Goal: Complete application form

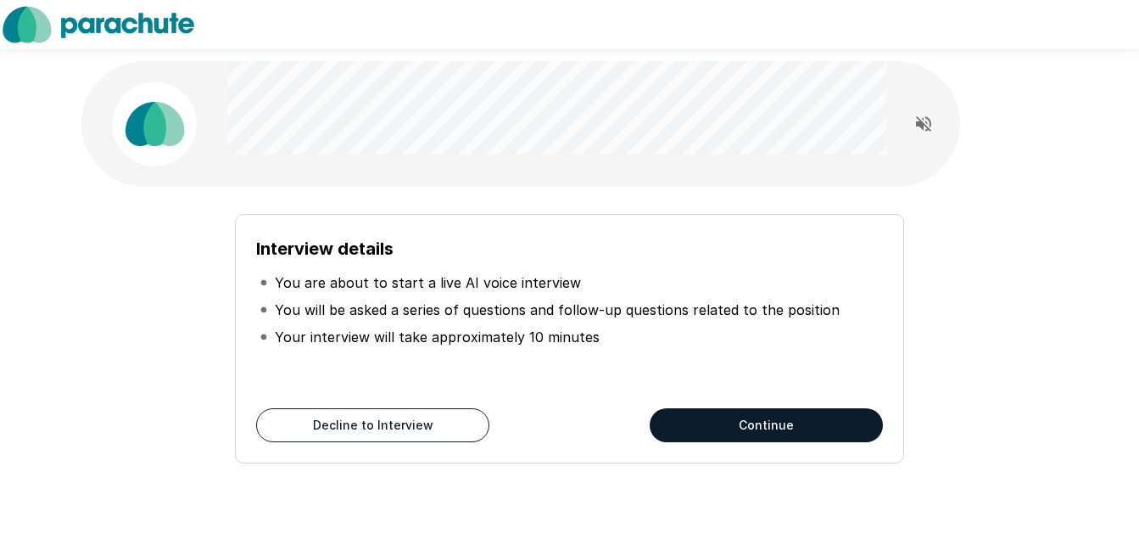
click at [700, 432] on button "Continue" at bounding box center [766, 425] width 233 height 34
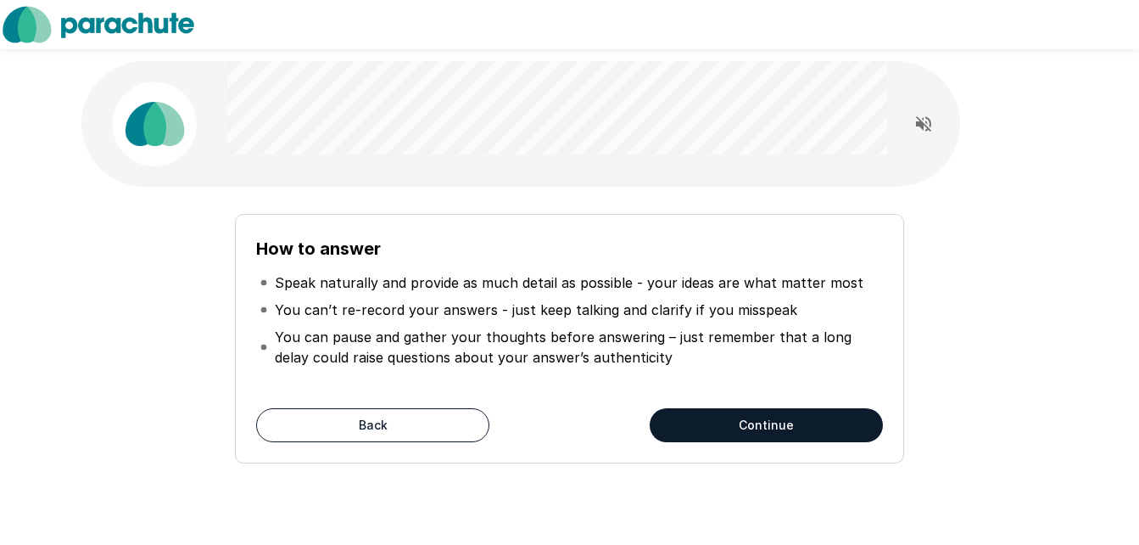
click at [703, 429] on button "Continue" at bounding box center [766, 425] width 233 height 34
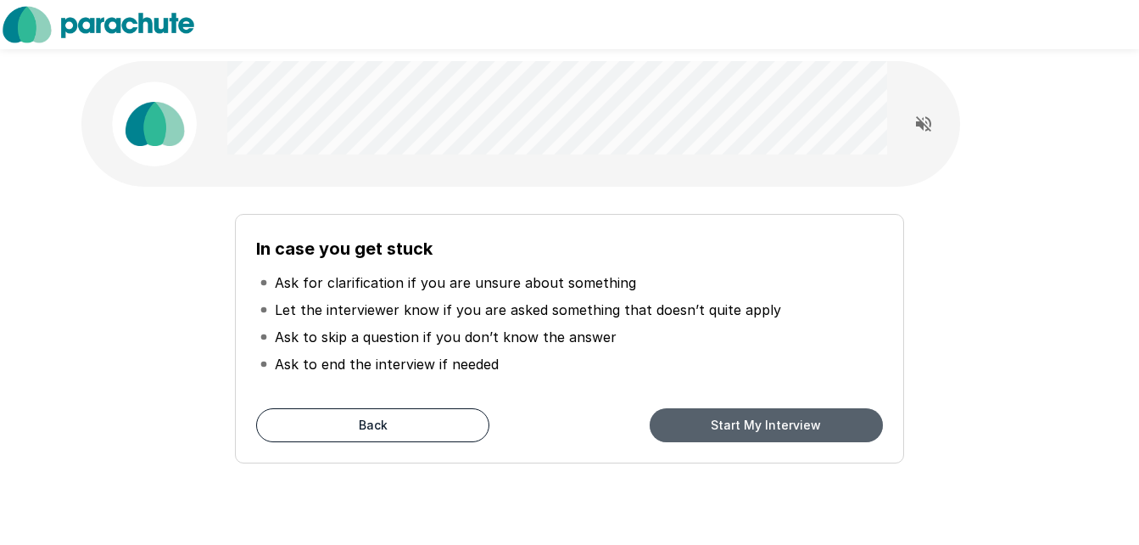
click at [763, 410] on button "Start My Interview" at bounding box center [766, 425] width 233 height 34
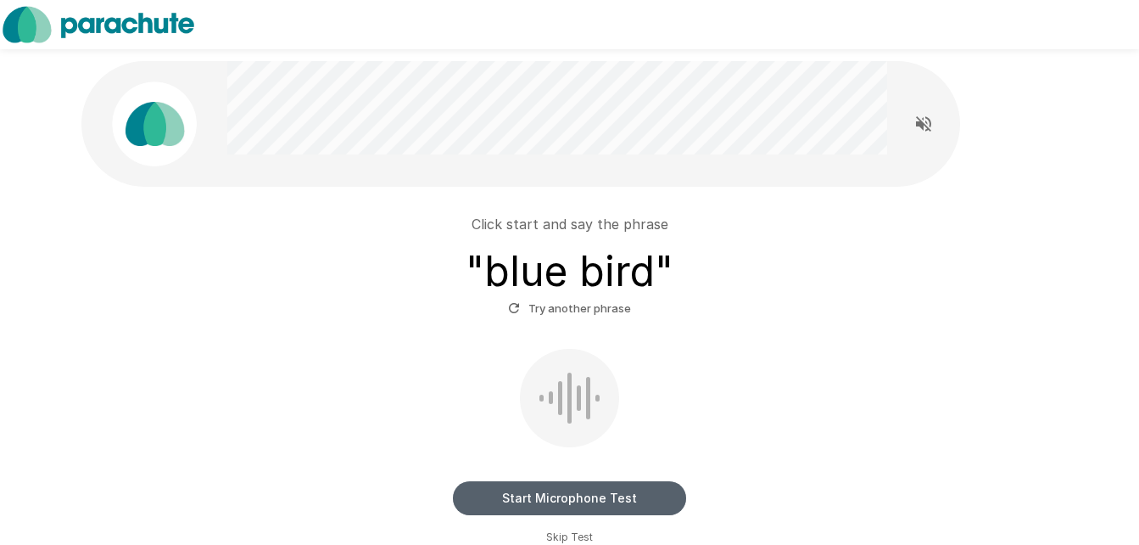
click at [520, 498] on button "Start Microphone Test" at bounding box center [569, 498] width 233 height 34
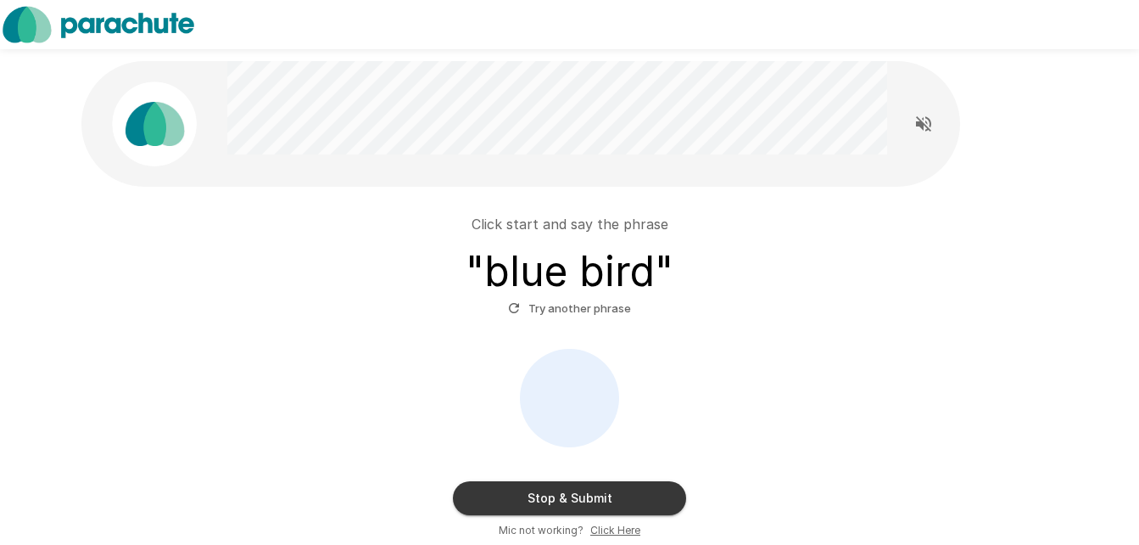
click at [520, 498] on button "Stop & Submit" at bounding box center [569, 498] width 233 height 34
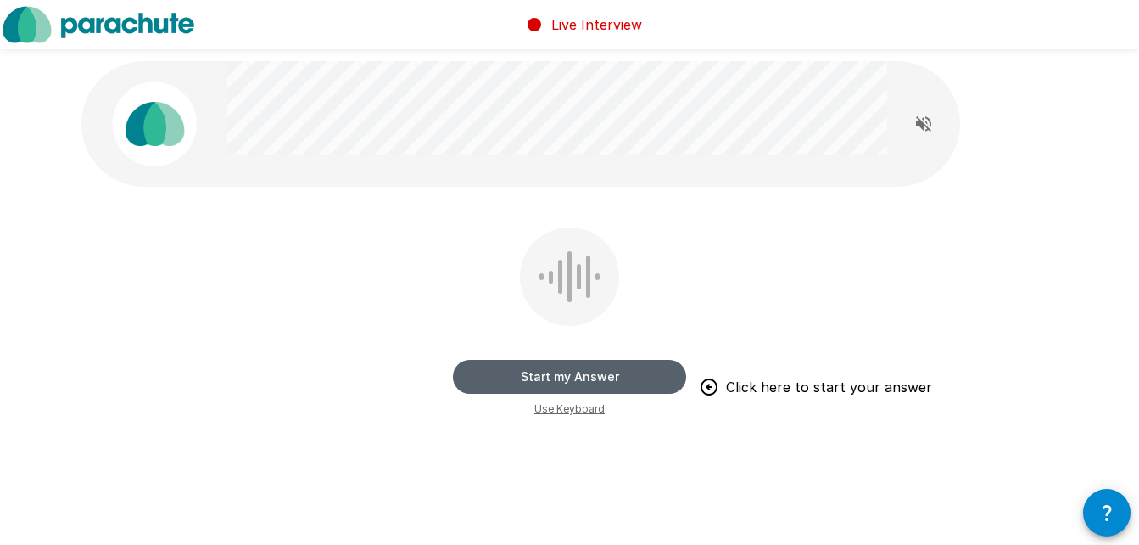
click at [564, 366] on button "Start my Answer" at bounding box center [569, 377] width 233 height 34
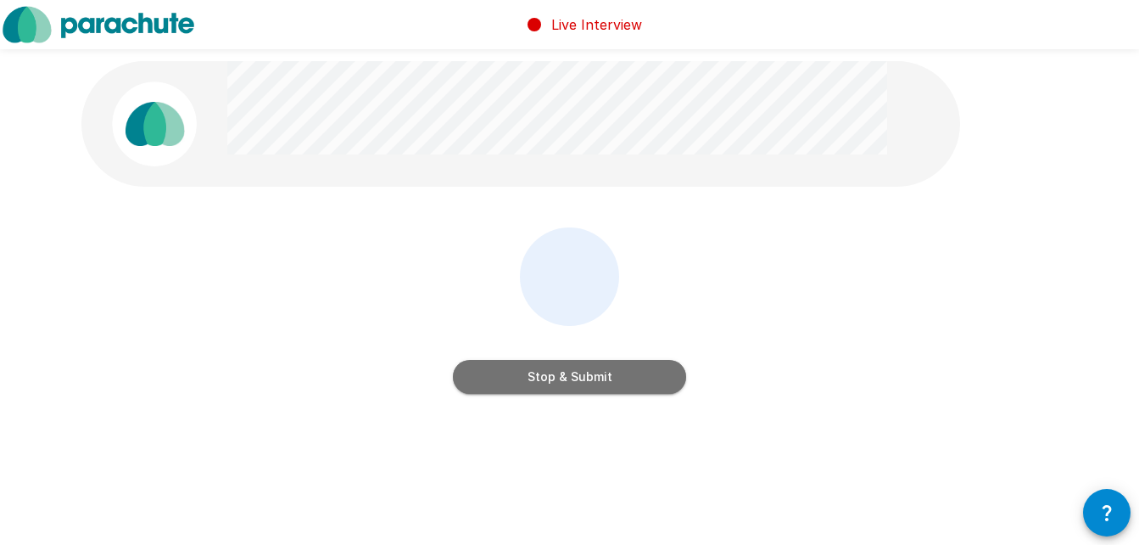
click at [564, 366] on button "Stop & Submit" at bounding box center [569, 377] width 233 height 34
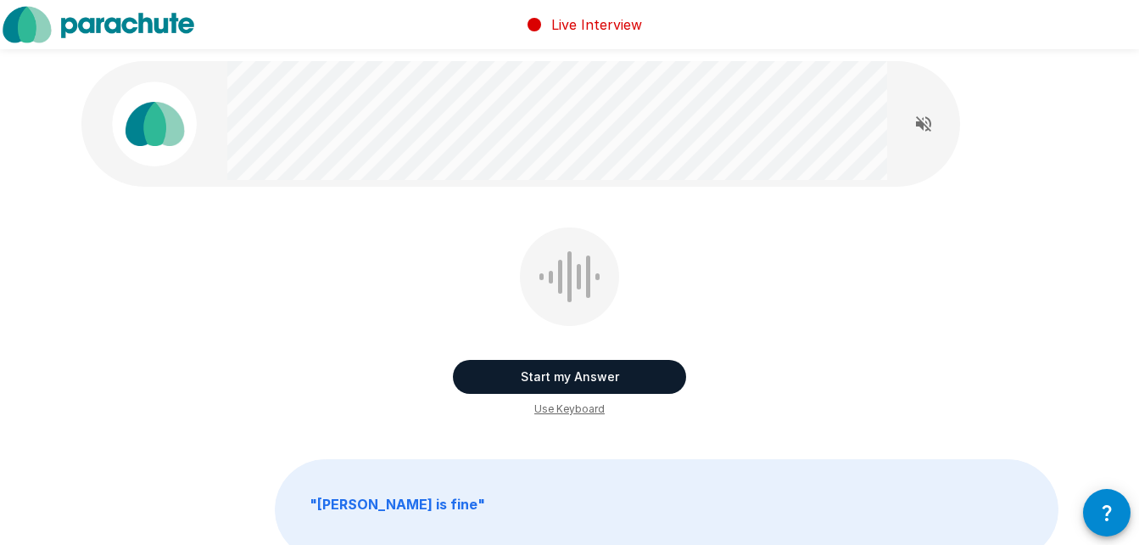
click at [501, 374] on button "Start my Answer" at bounding box center [569, 377] width 233 height 34
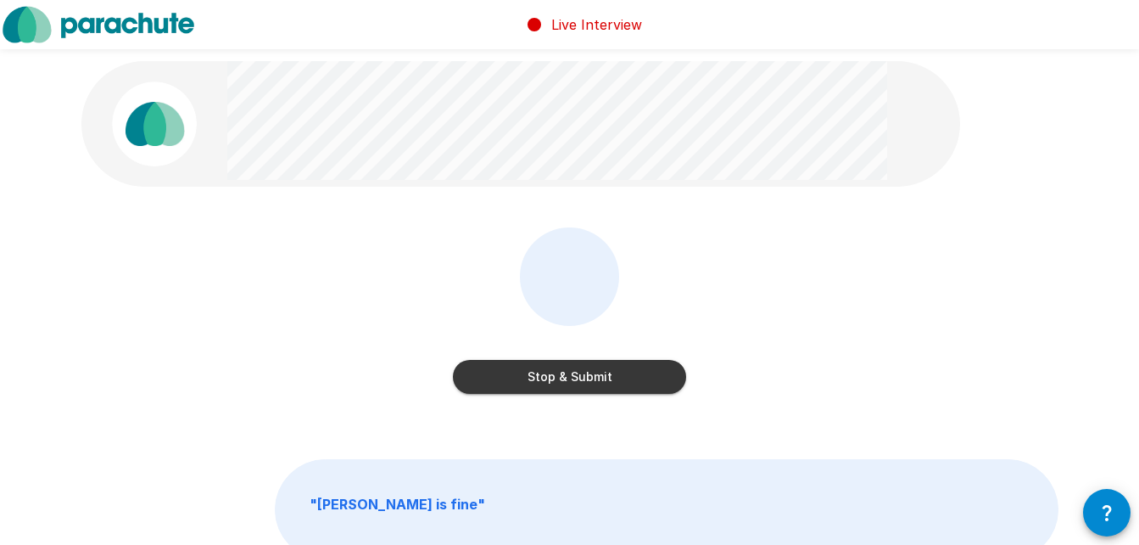
click at [501, 374] on button "Stop & Submit" at bounding box center [569, 377] width 233 height 34
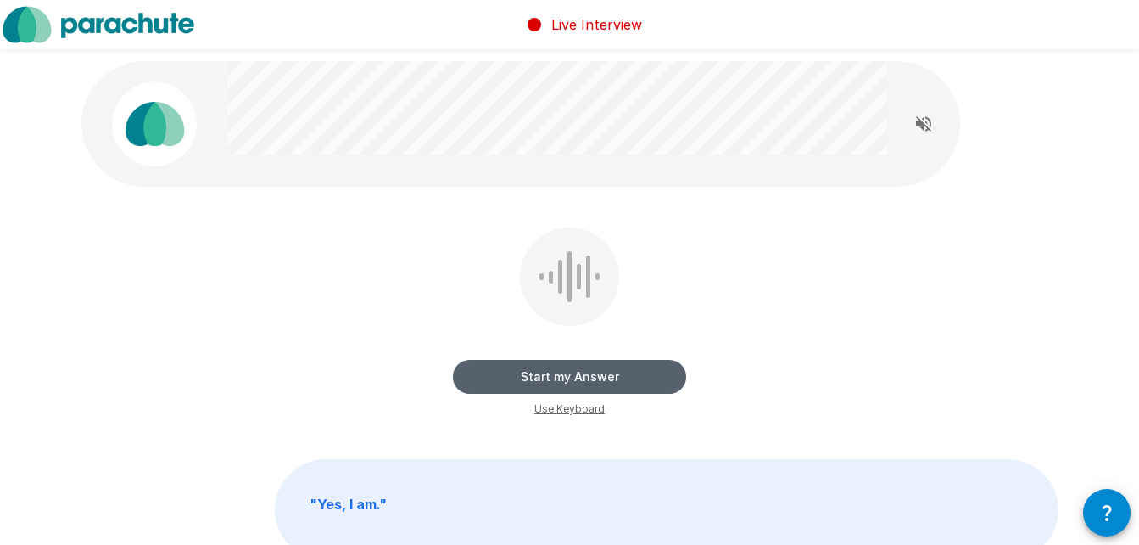
click at [501, 374] on button "Start my Answer" at bounding box center [569, 377] width 233 height 34
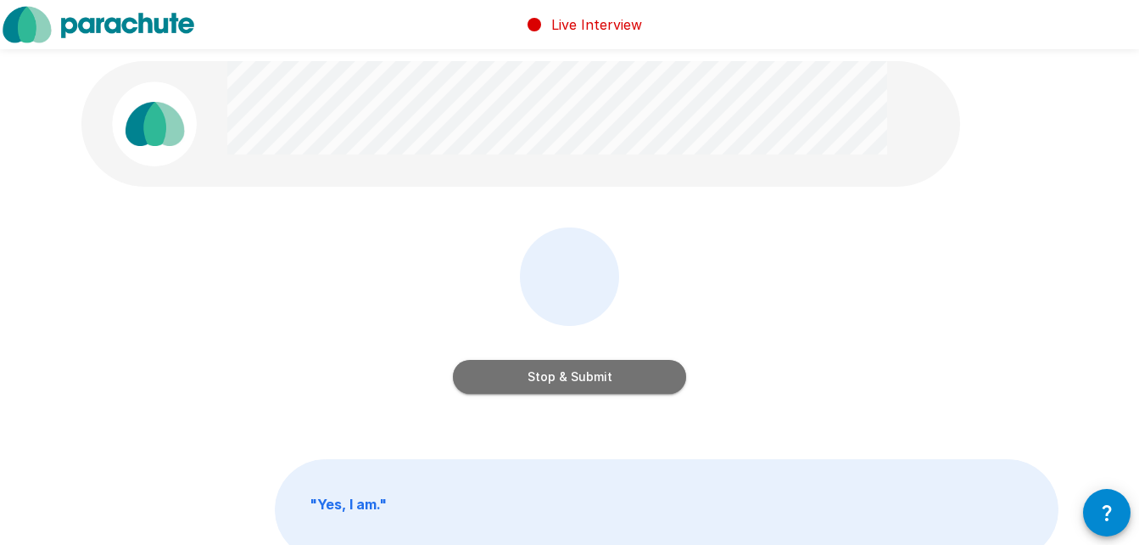
click at [501, 374] on button "Stop & Submit" at bounding box center [569, 377] width 233 height 34
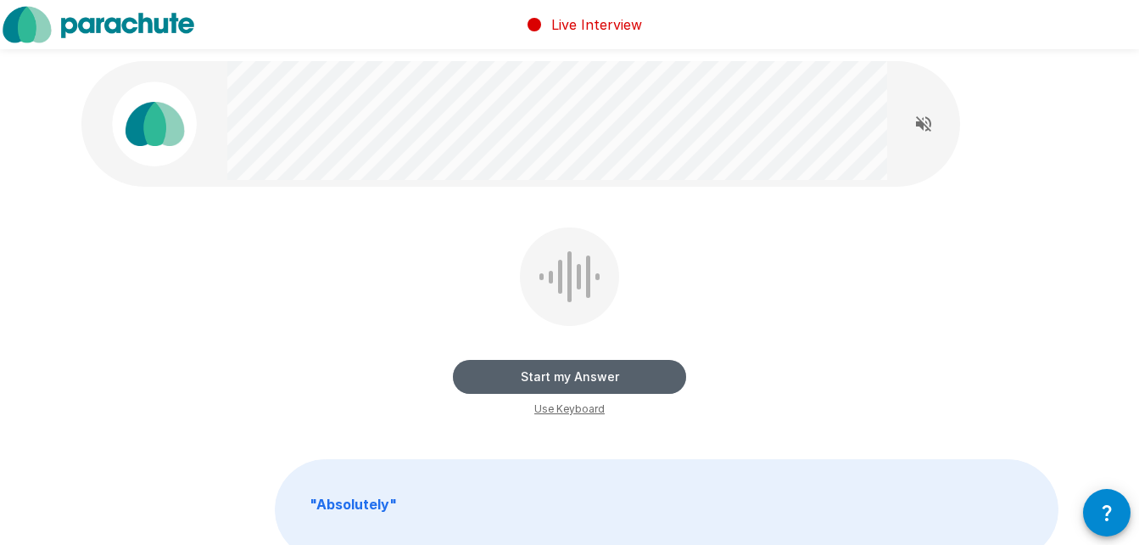
click at [501, 374] on button "Start my Answer" at bounding box center [569, 377] width 233 height 34
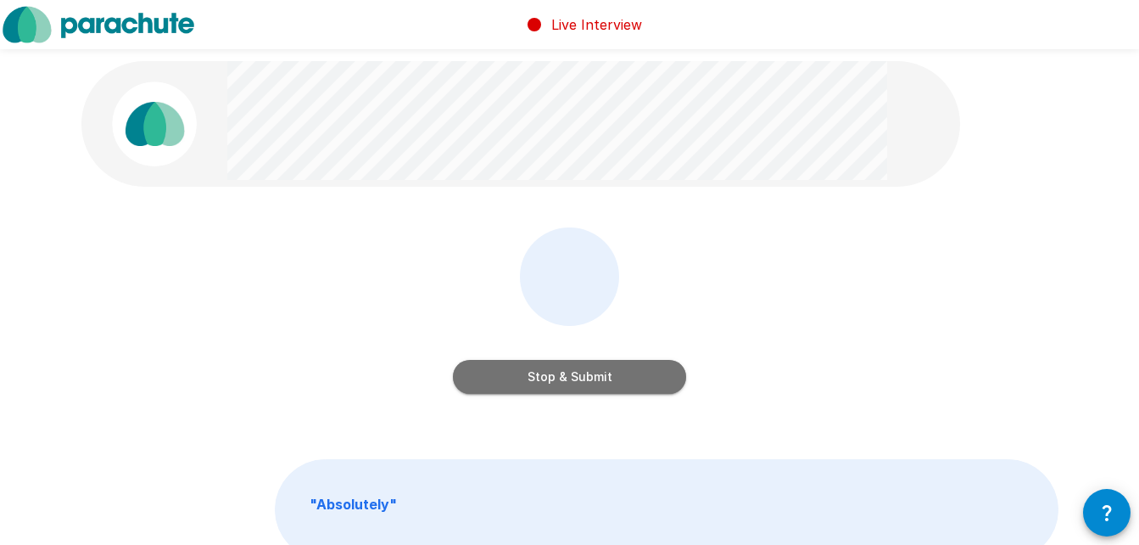
click at [501, 374] on button "Stop & Submit" at bounding box center [569, 377] width 233 height 34
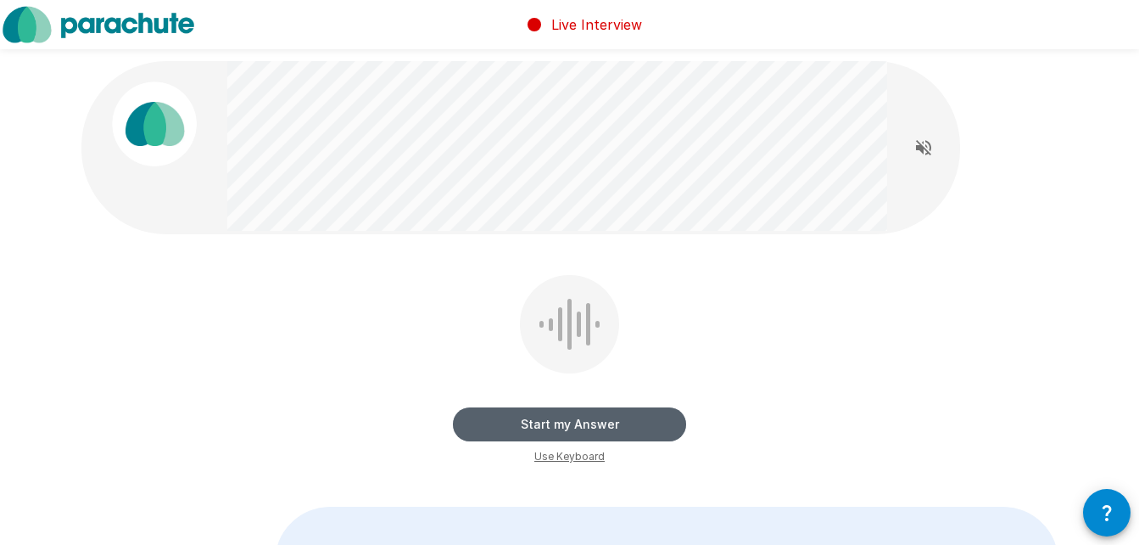
click at [499, 435] on button "Start my Answer" at bounding box center [569, 424] width 233 height 34
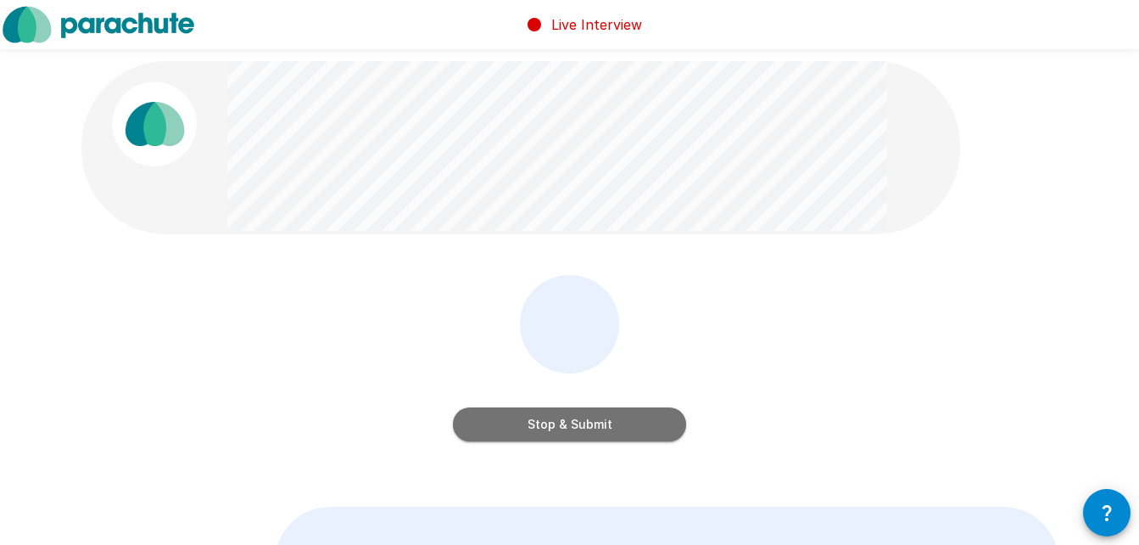
click at [499, 435] on button "Stop & Submit" at bounding box center [569, 424] width 233 height 34
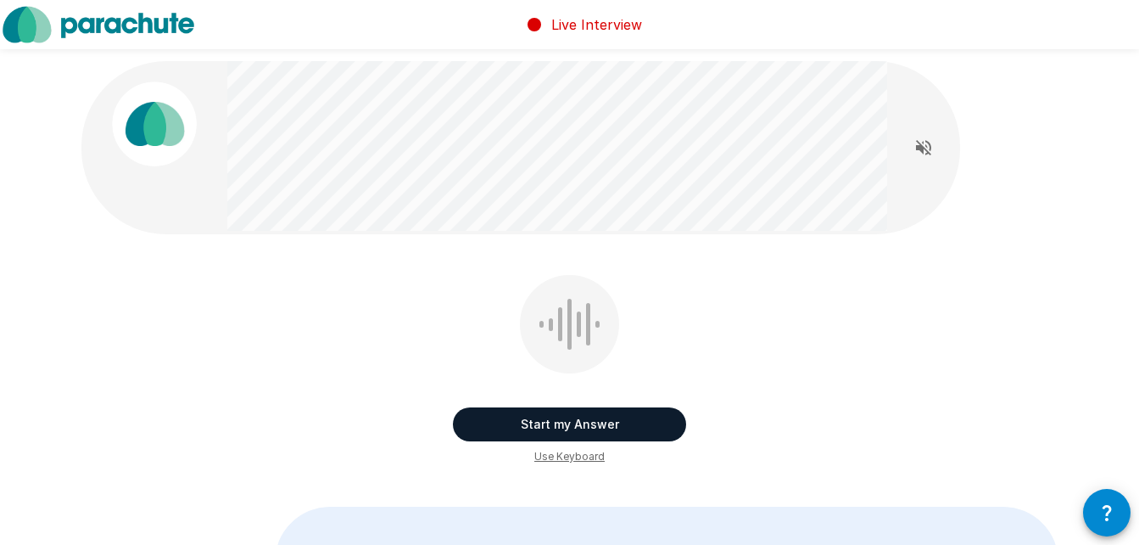
click at [499, 435] on button "Start my Answer" at bounding box center [569, 424] width 233 height 34
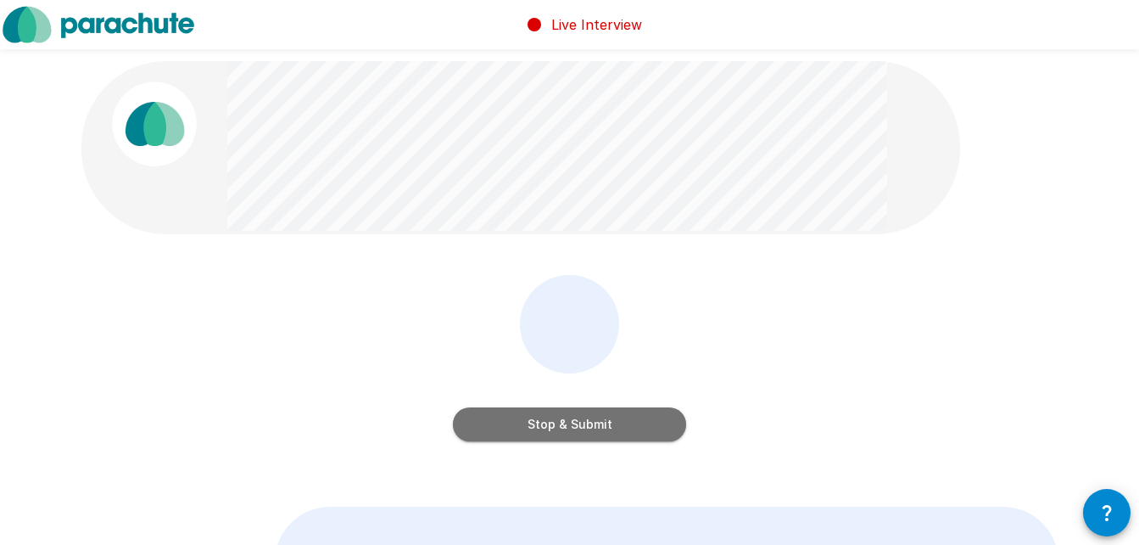
click at [499, 435] on button "Stop & Submit" at bounding box center [569, 424] width 233 height 34
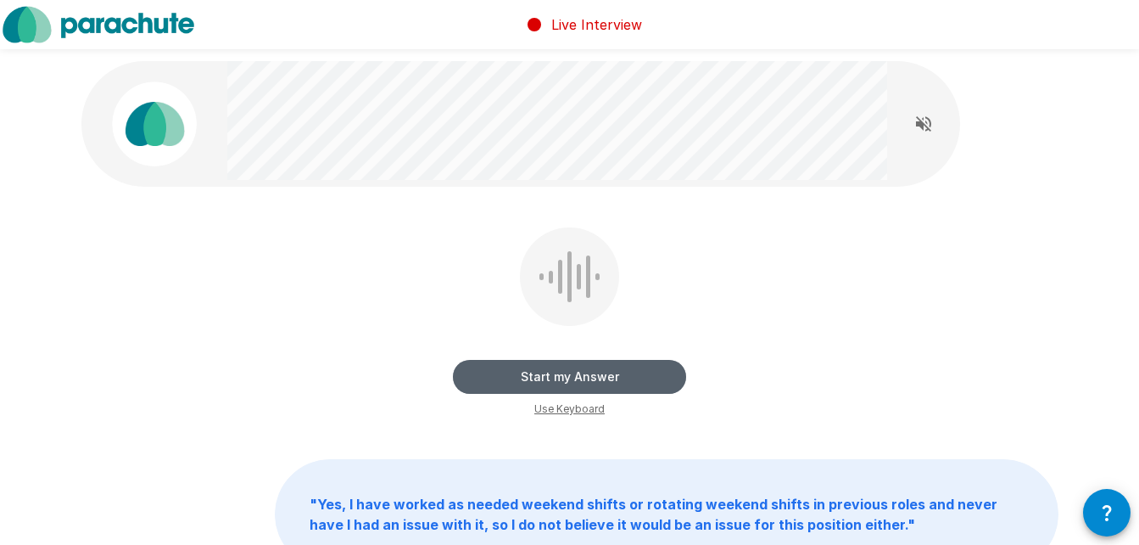
click at [490, 377] on button "Start my Answer" at bounding box center [569, 377] width 233 height 34
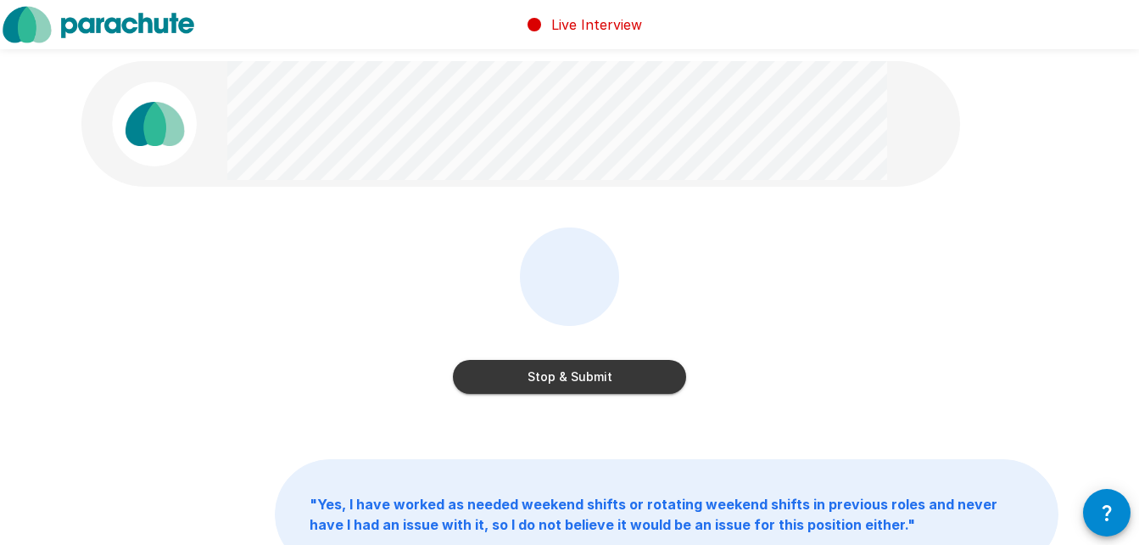
click at [490, 377] on button "Stop & Submit" at bounding box center [569, 377] width 233 height 34
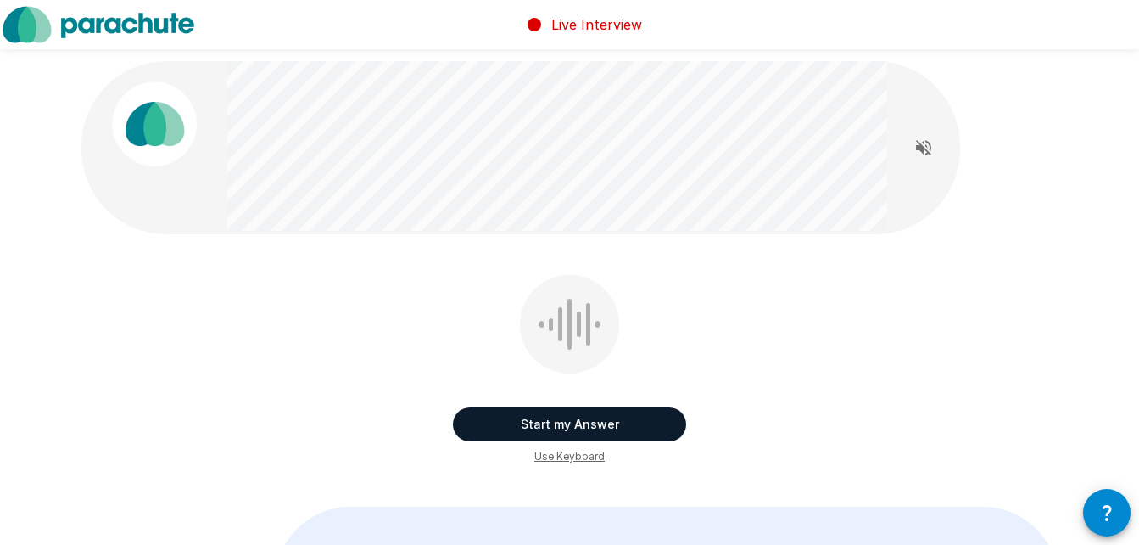
click at [490, 417] on button "Start my Answer" at bounding box center [569, 424] width 233 height 34
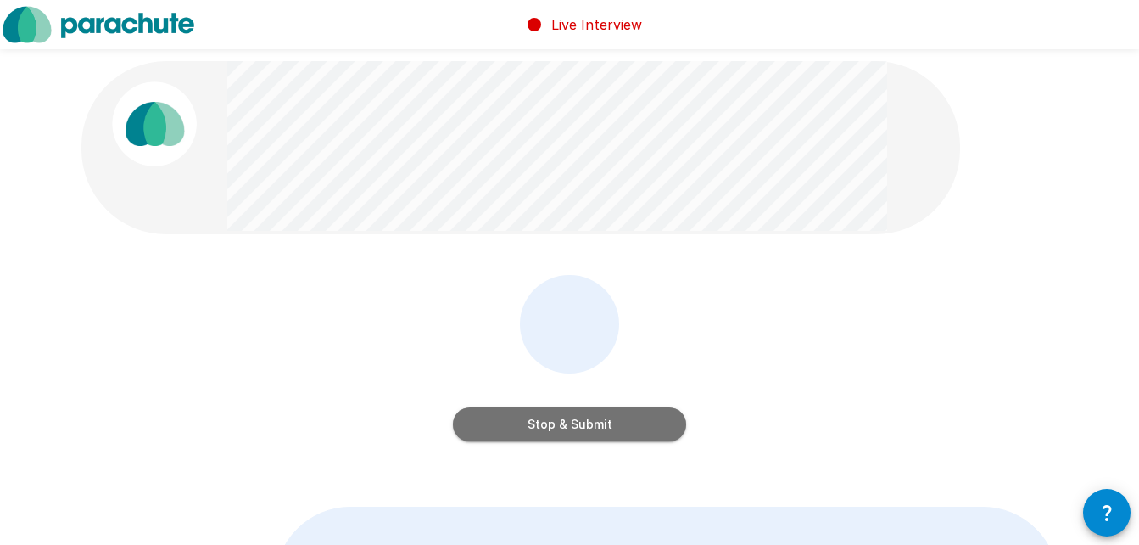
click at [490, 417] on button "Stop & Submit" at bounding box center [569, 424] width 233 height 34
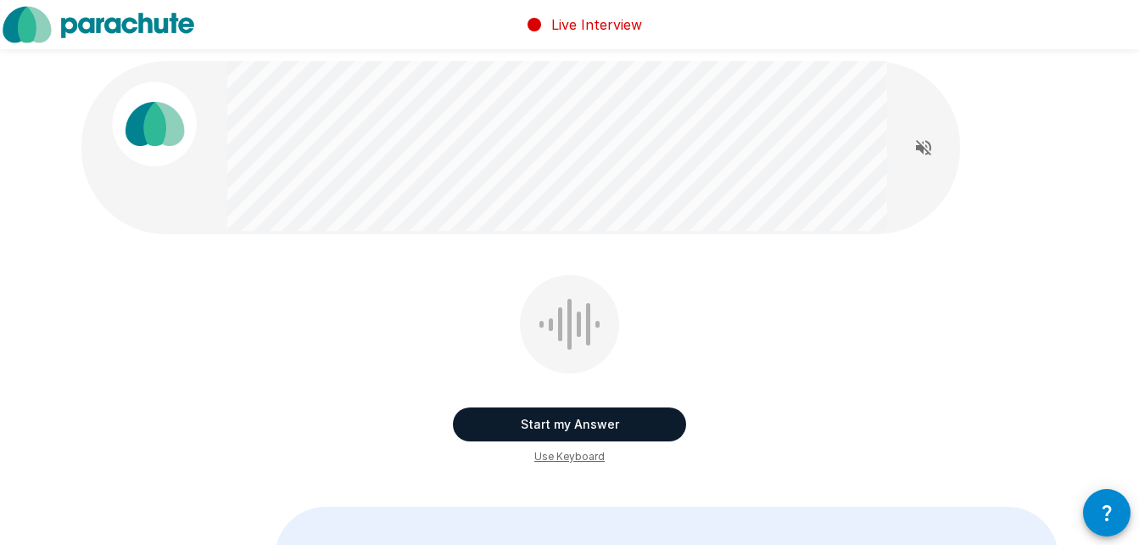
click at [490, 417] on button "Start my Answer" at bounding box center [569, 424] width 233 height 34
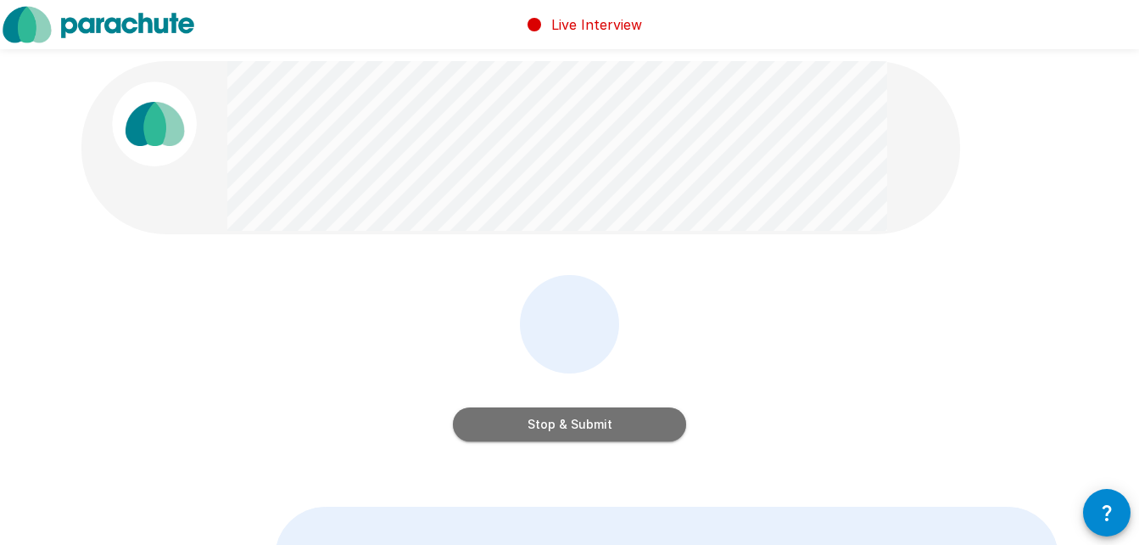
click at [490, 417] on button "Stop & Submit" at bounding box center [569, 424] width 233 height 34
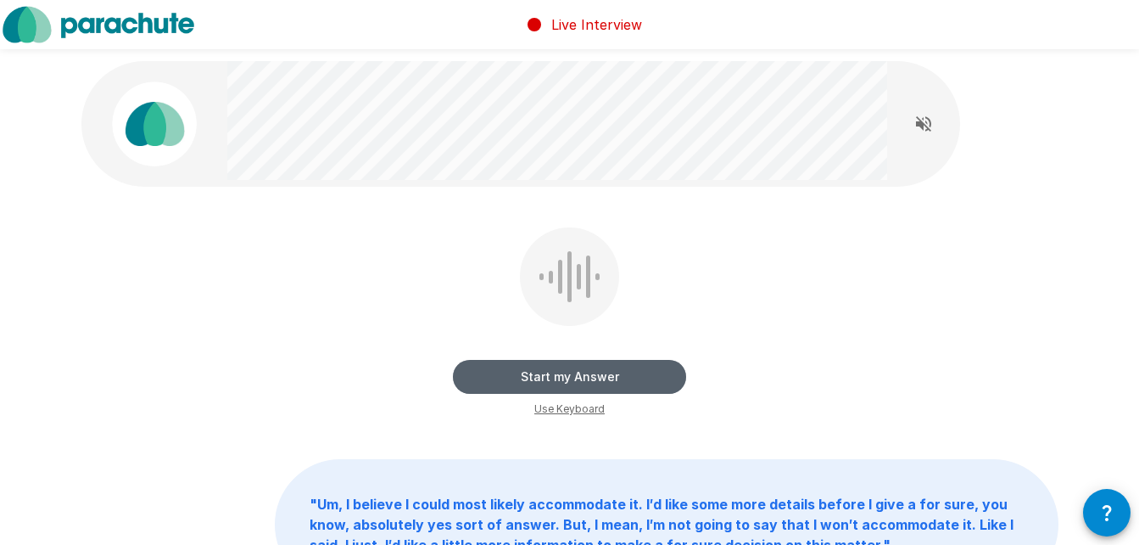
click at [507, 377] on button "Start my Answer" at bounding box center [569, 377] width 233 height 34
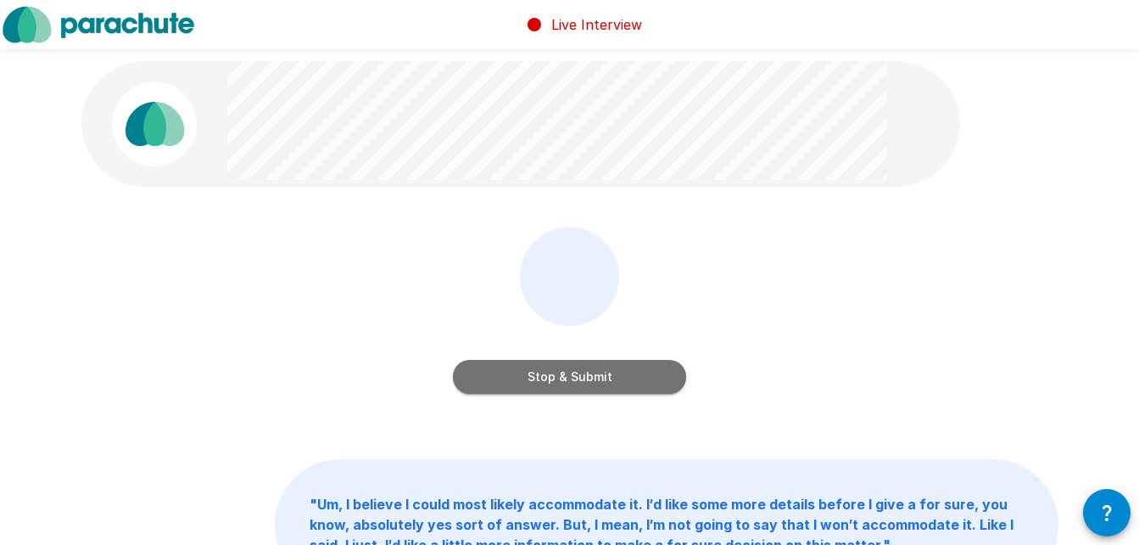
click at [507, 377] on button "Stop & Submit" at bounding box center [569, 377] width 233 height 34
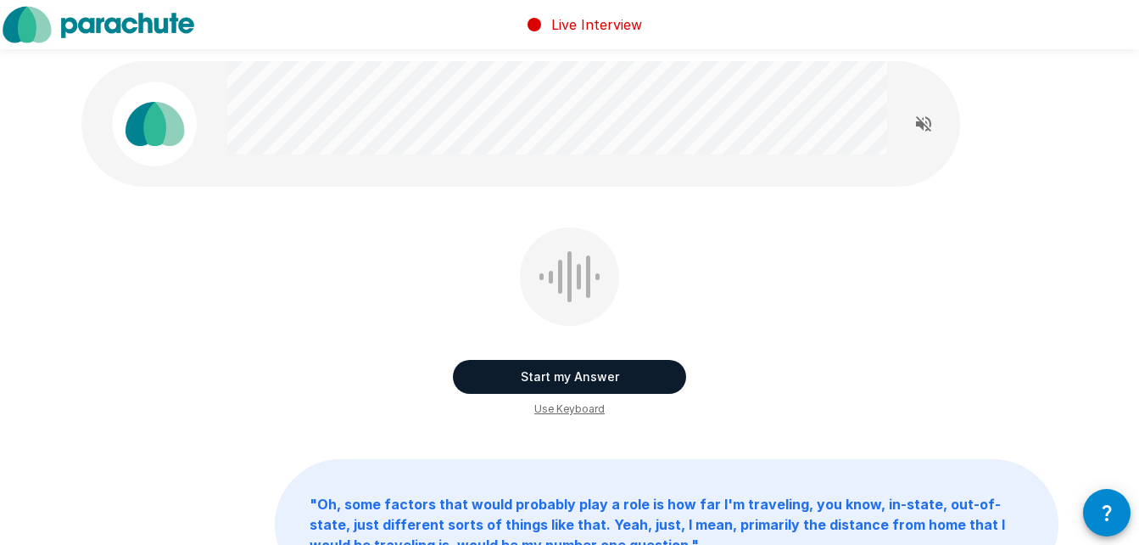
click at [507, 377] on button "Start my Answer" at bounding box center [569, 377] width 233 height 34
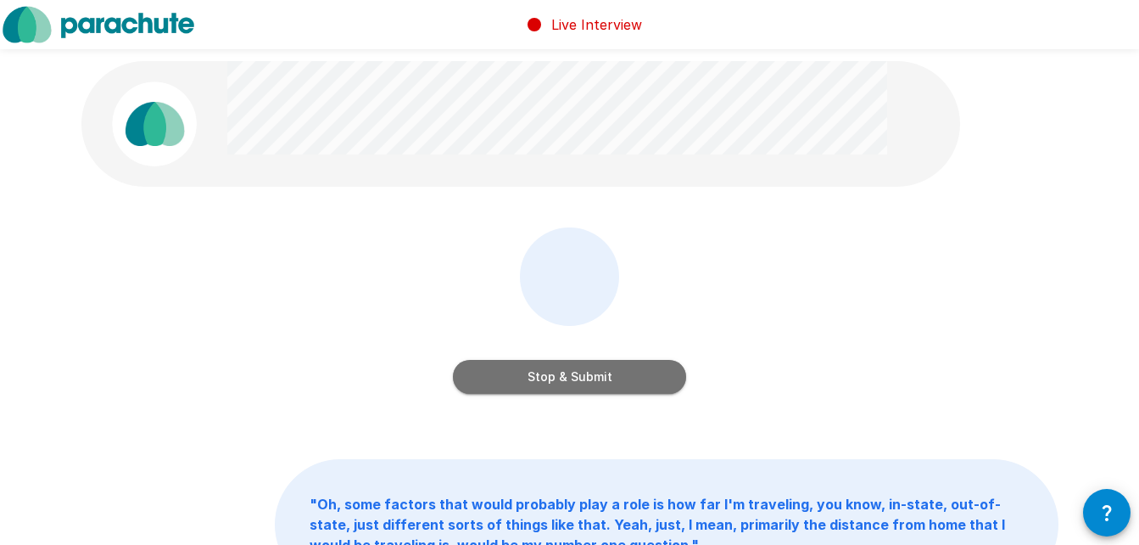
click at [507, 377] on button "Stop & Submit" at bounding box center [569, 377] width 233 height 34
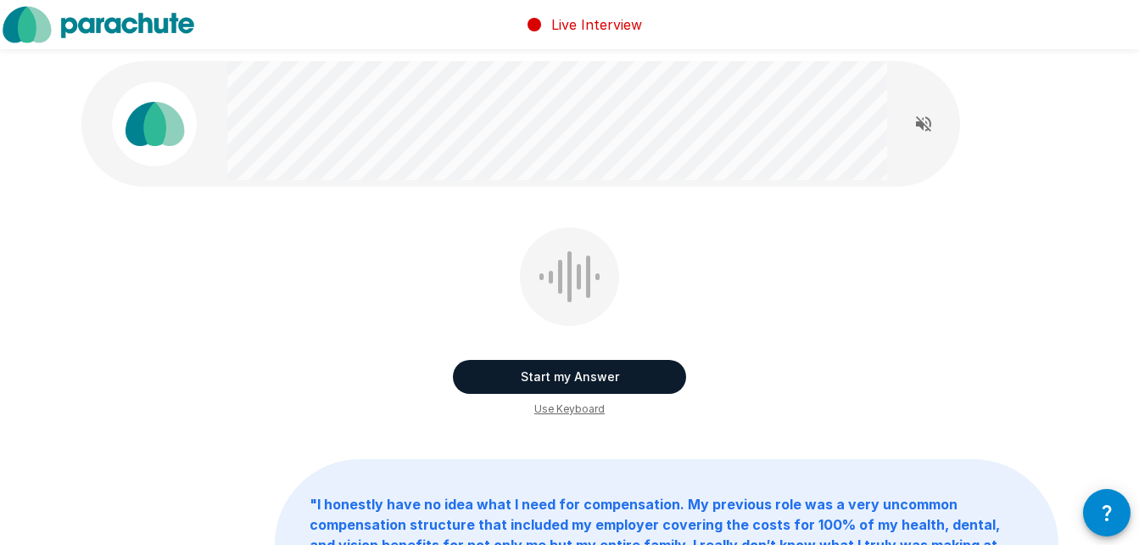
click at [506, 375] on button "Start my Answer" at bounding box center [569, 377] width 233 height 34
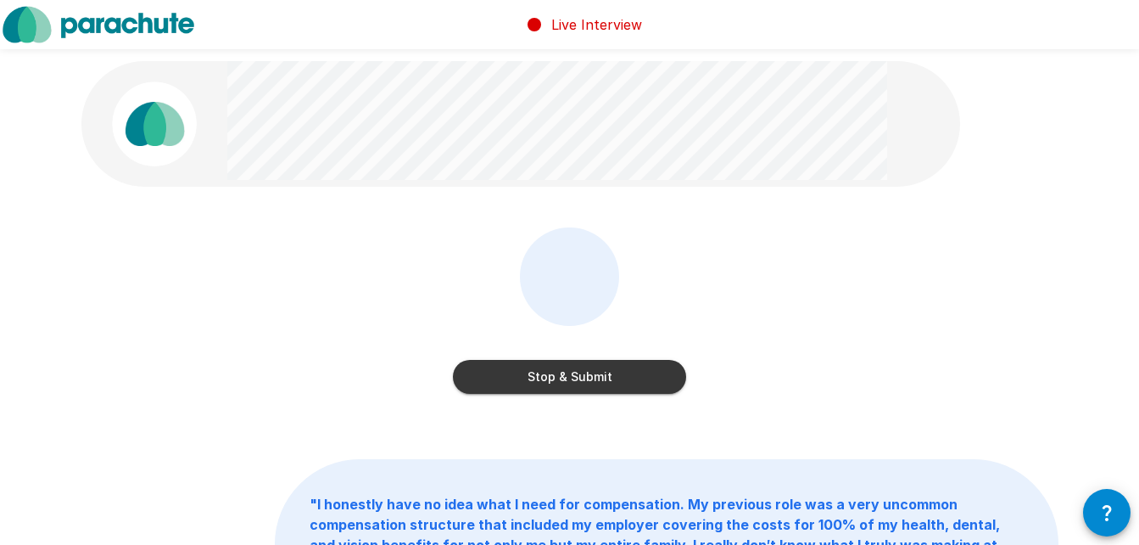
click at [506, 375] on button "Stop & Submit" at bounding box center [569, 377] width 233 height 34
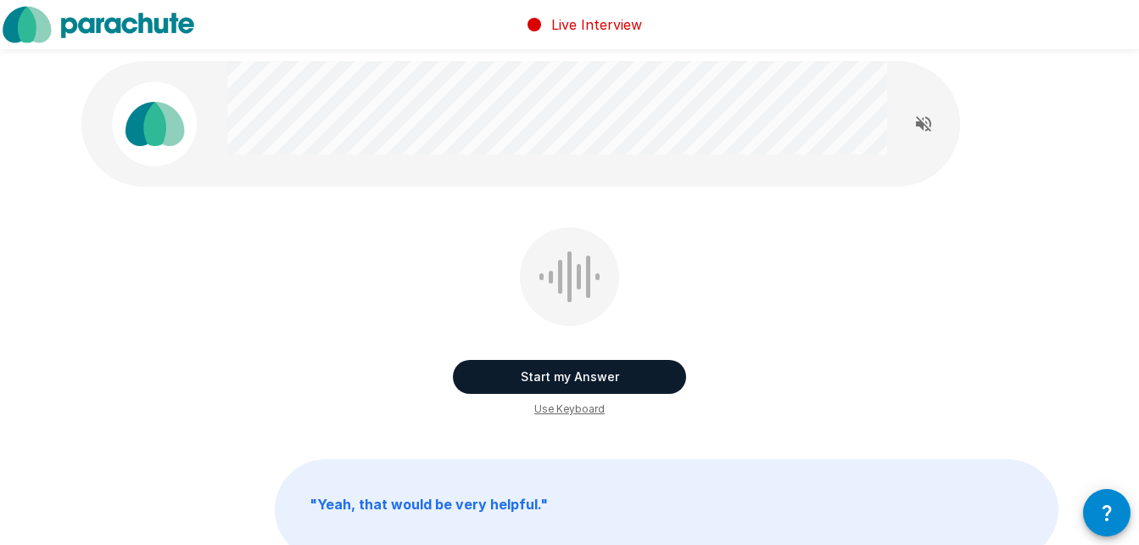
click at [506, 375] on button "Start my Answer" at bounding box center [569, 377] width 233 height 34
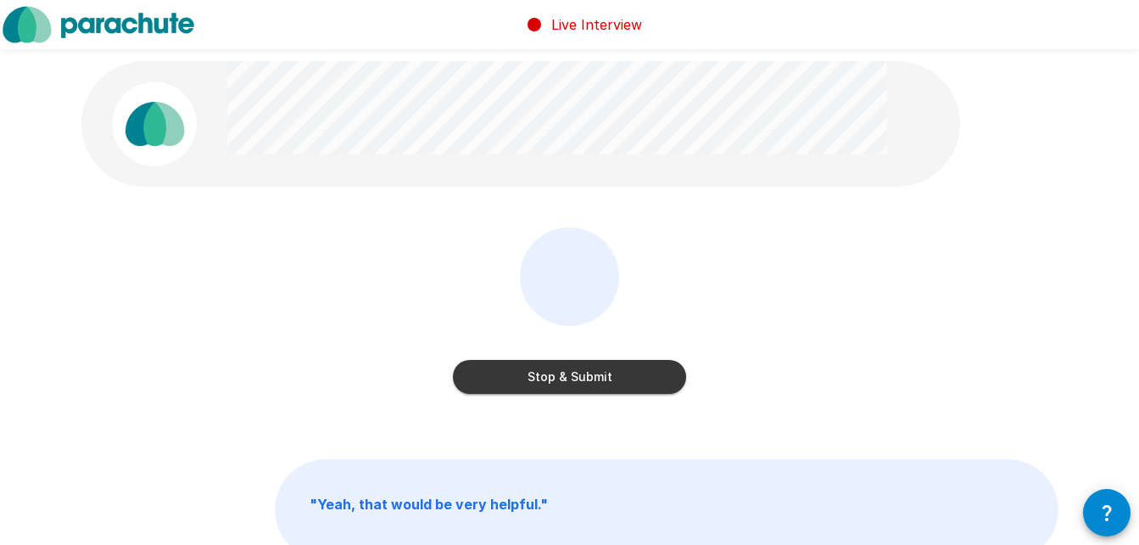
click at [506, 375] on button "Stop & Submit" at bounding box center [569, 377] width 233 height 34
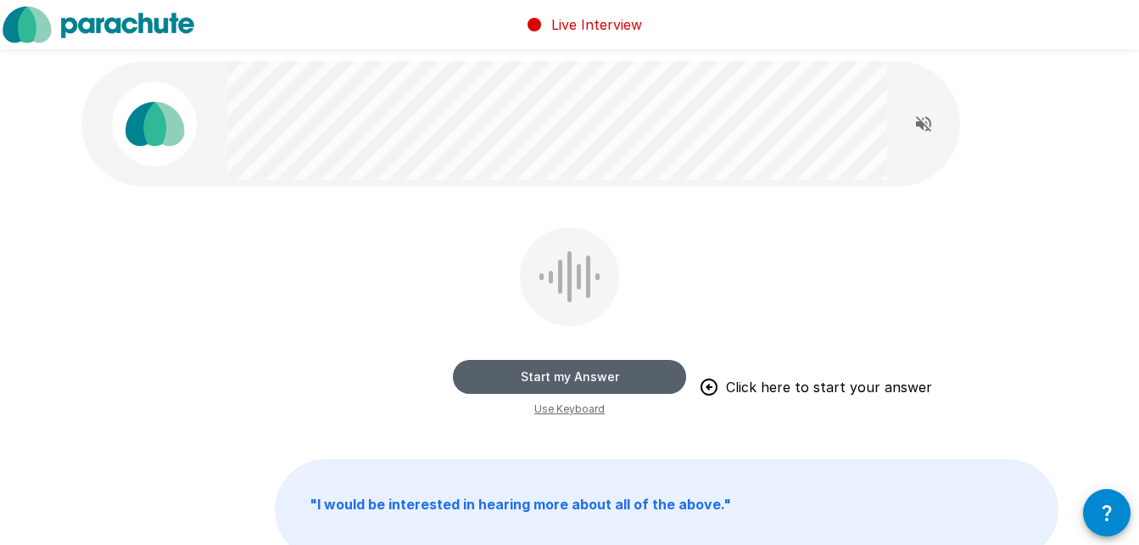
click at [506, 375] on button "Start my Answer" at bounding box center [569, 377] width 233 height 34
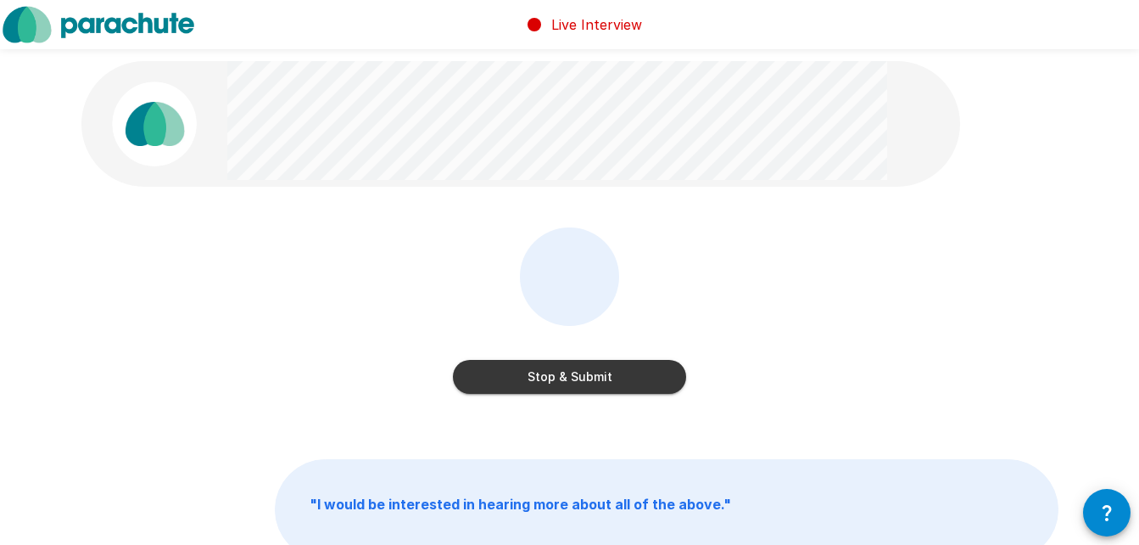
click at [506, 375] on button "Stop & Submit" at bounding box center [569, 377] width 233 height 34
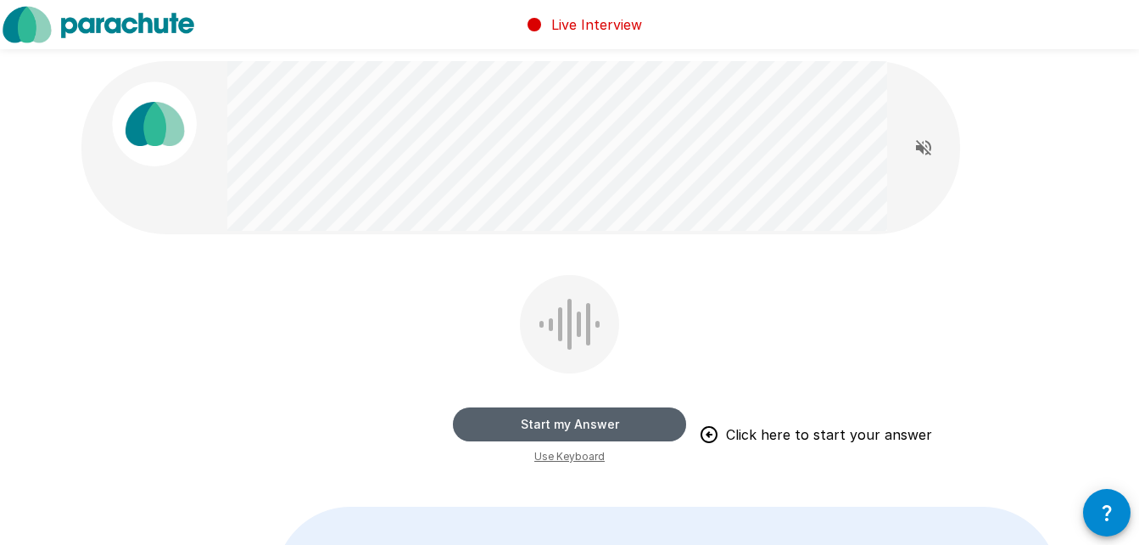
click at [488, 424] on button "Start my Answer" at bounding box center [569, 424] width 233 height 34
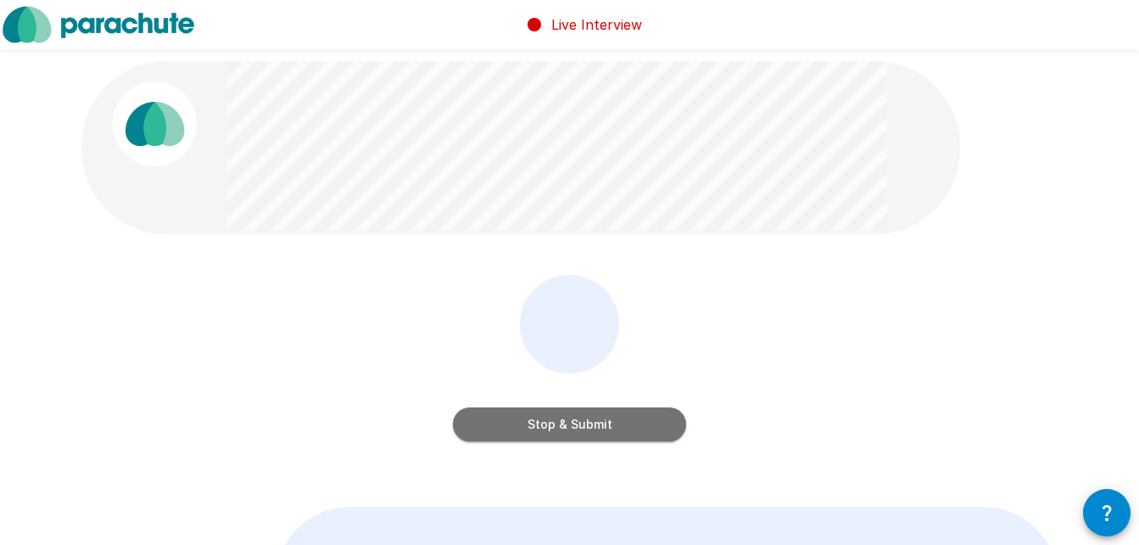
click at [488, 424] on button "Stop & Submit" at bounding box center [569, 424] width 233 height 34
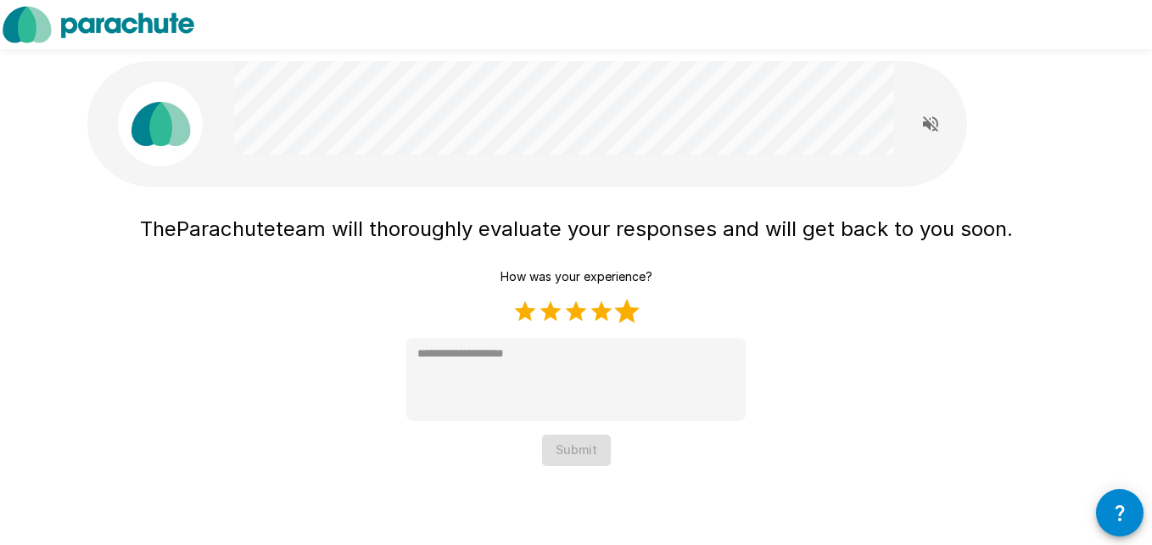
click at [623, 310] on label "5 Stars" at bounding box center [626, 311] width 25 height 25
type textarea "*"
click at [567, 452] on button "Submit" at bounding box center [576, 449] width 69 height 31
